Goal: Task Accomplishment & Management: Manage account settings

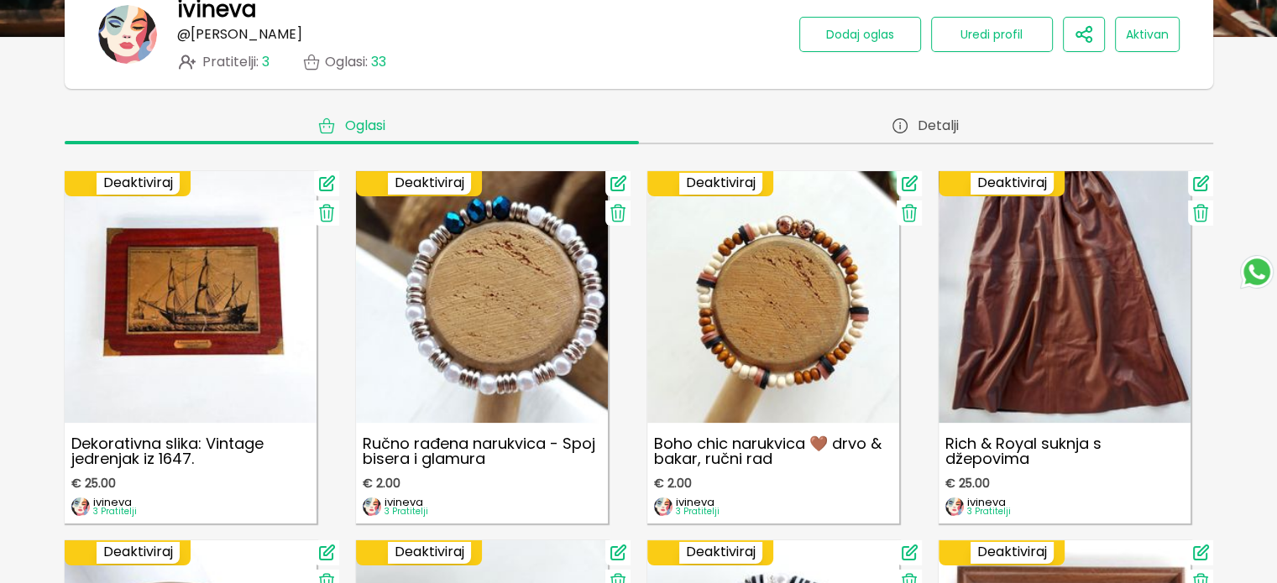
scroll to position [252, 0]
